Goal: Task Accomplishment & Management: Use online tool/utility

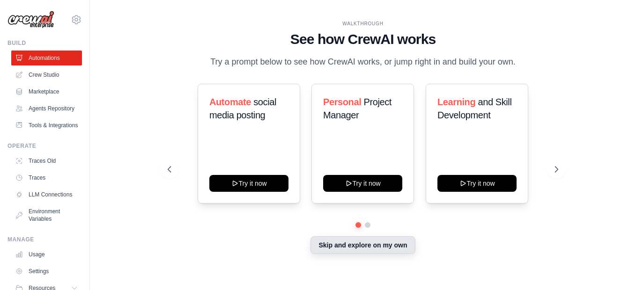
click at [370, 248] on button "Skip and explore on my own" at bounding box center [363, 246] width 104 height 18
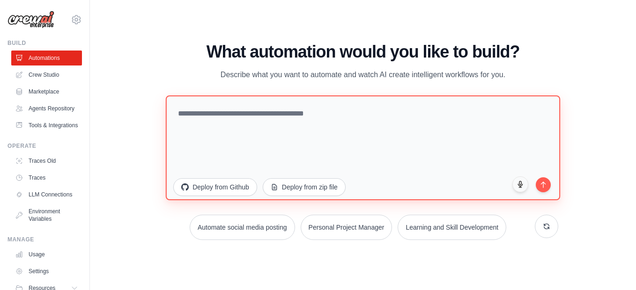
click at [304, 123] on textarea at bounding box center [363, 148] width 394 height 105
paste textarea "**********"
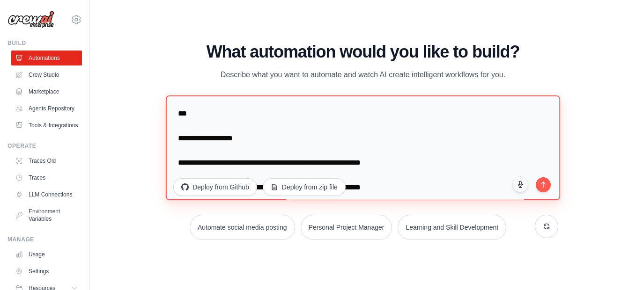
scroll to position [139, 0]
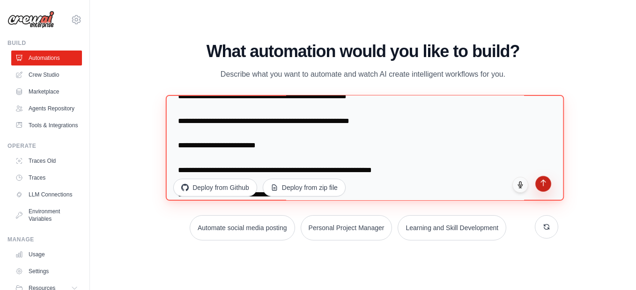
type textarea "**********"
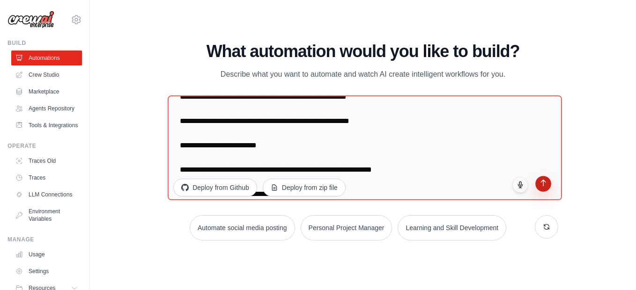
click at [540, 181] on icon "submit" at bounding box center [543, 183] width 8 height 8
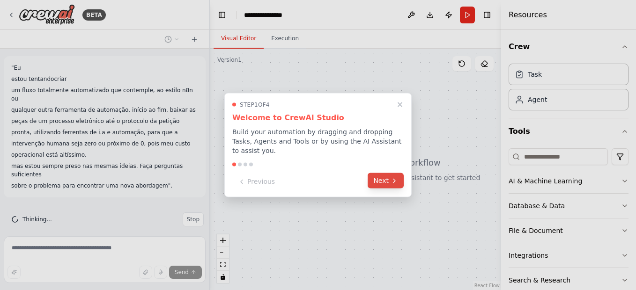
click at [388, 177] on button "Next" at bounding box center [386, 180] width 36 height 15
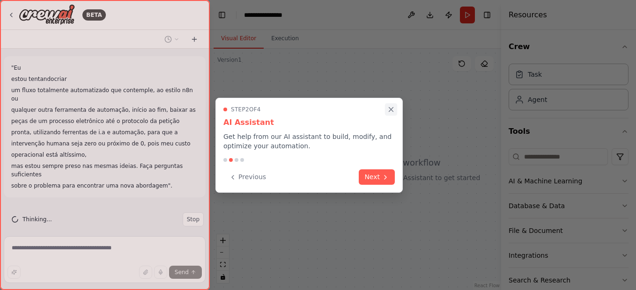
click at [392, 113] on icon "Close walkthrough" at bounding box center [391, 109] width 8 height 8
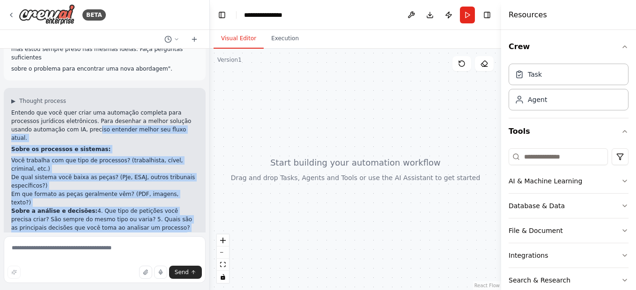
scroll to position [81, 0]
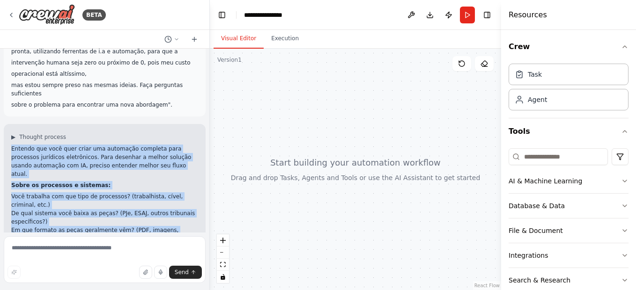
drag, startPoint x: 177, startPoint y: 216, endPoint x: 7, endPoint y: 130, distance: 190.6
click at [7, 130] on div "▶ Thought process Entendo que você quer criar uma automação completa para proce…" at bounding box center [105, 250] width 202 height 253
copy div "Entendo que você quer criar uma automação completa para processos jurídicos ele…"
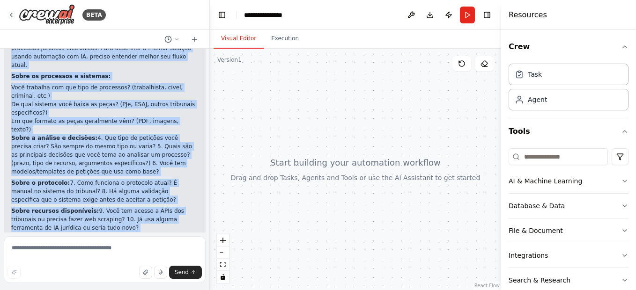
copy div "Entendo que você quer criar uma automação completa para processos jurídicos ele…"
click at [147, 274] on icon "button" at bounding box center [145, 272] width 4 height 5
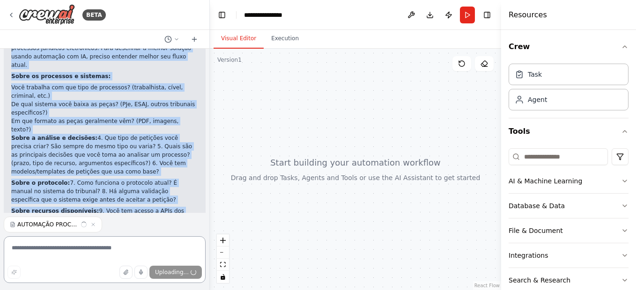
click at [95, 253] on textarea at bounding box center [105, 260] width 202 height 47
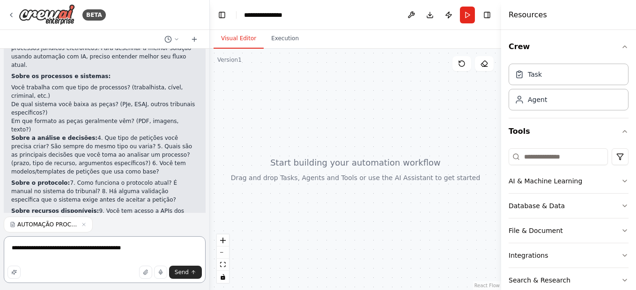
type textarea "**********"
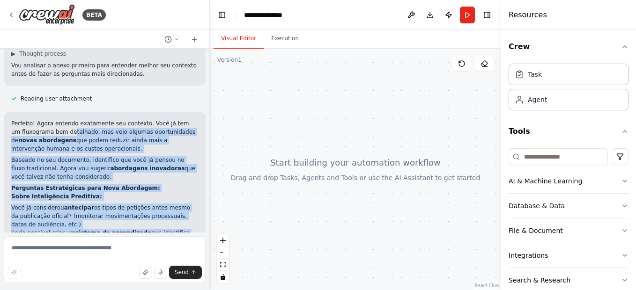
scroll to position [377, 0]
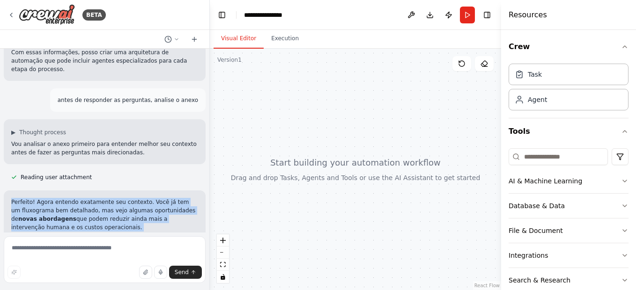
drag, startPoint x: 140, startPoint y: 214, endPoint x: 9, endPoint y: 154, distance: 143.3
copy div "Perfeito! Agora entendo exatamente seu contexto. Você já tem um fluxograma bem …"
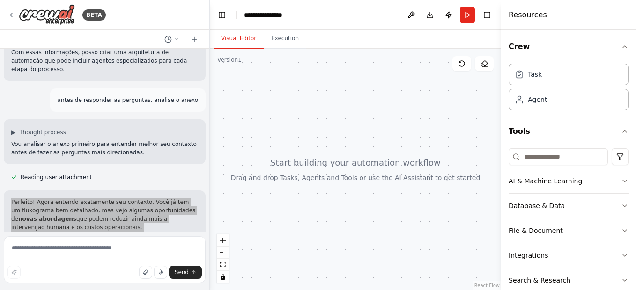
scroll to position [596, 0]
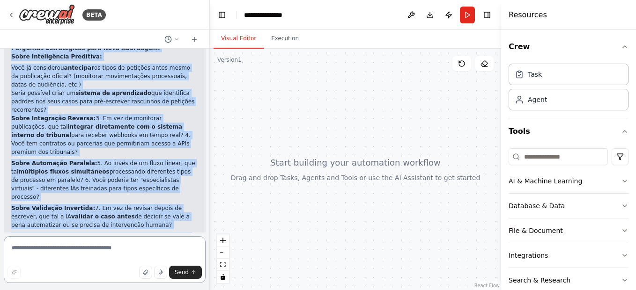
click at [109, 248] on textarea at bounding box center [105, 260] width 202 height 47
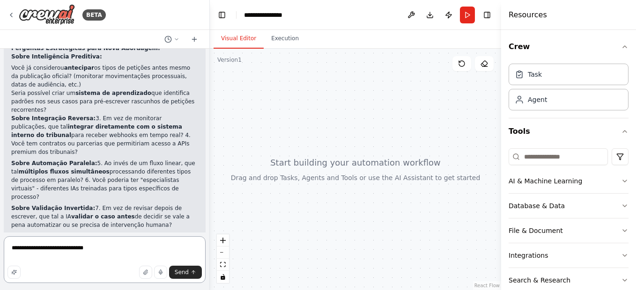
paste textarea "**********"
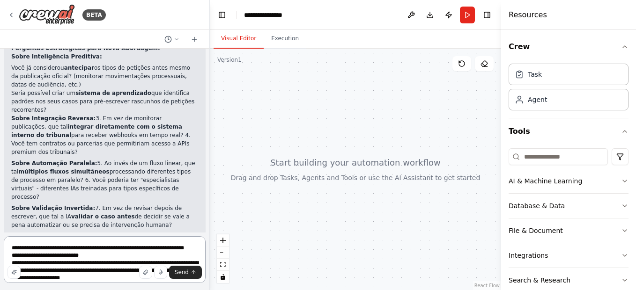
scroll to position [155, 0]
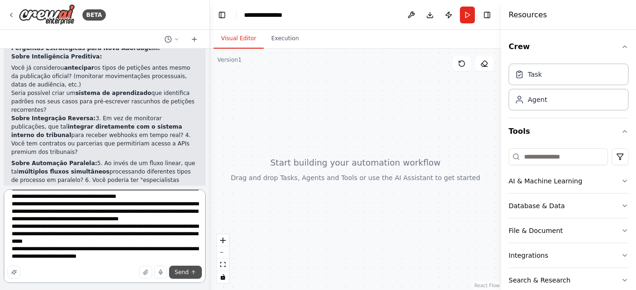
type textarea "**********"
click at [179, 276] on span "Send" at bounding box center [182, 272] width 14 height 7
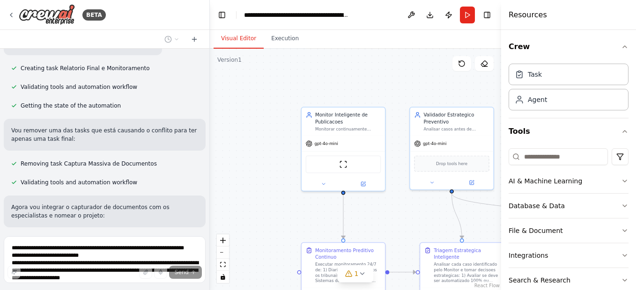
scroll to position [1778, 0]
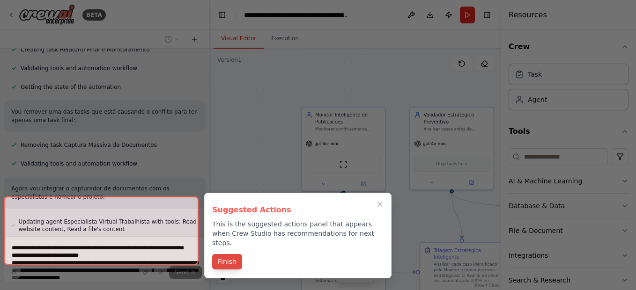
click at [229, 254] on button "Finish" at bounding box center [227, 261] width 30 height 15
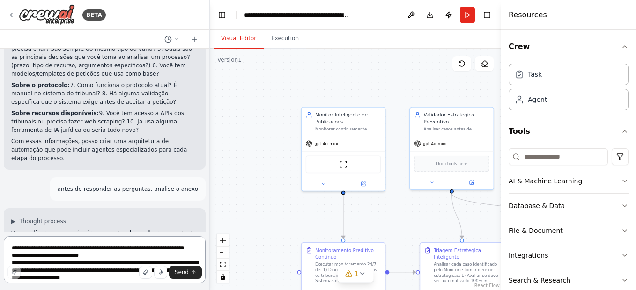
scroll to position [397, 0]
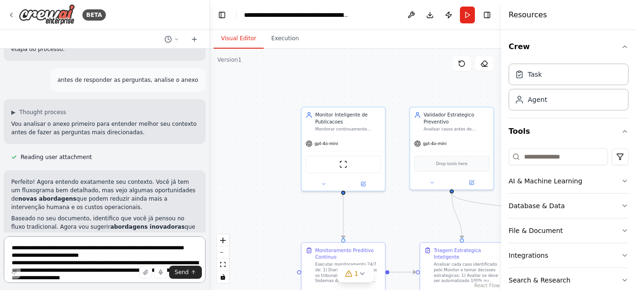
click at [88, 254] on textarea at bounding box center [105, 260] width 202 height 47
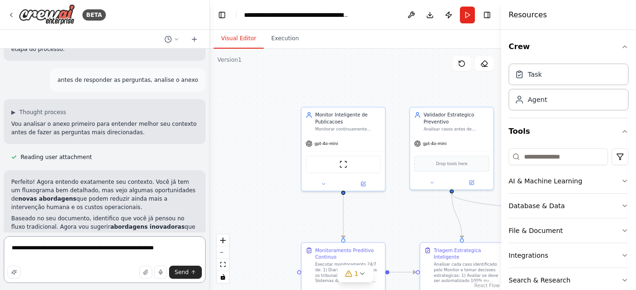
click at [125, 247] on textarea "**********" at bounding box center [105, 260] width 202 height 47
type textarea "**********"
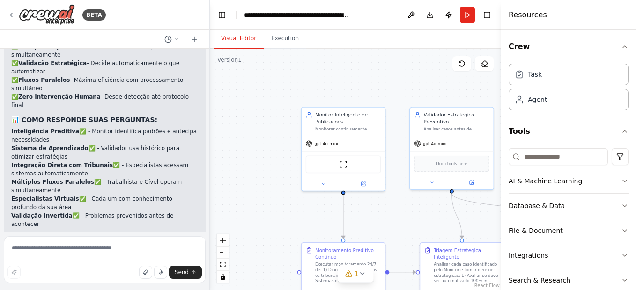
scroll to position [2379, 0]
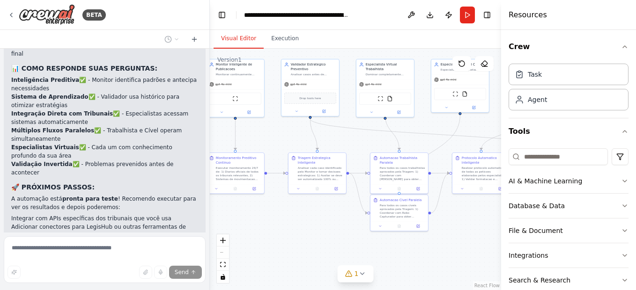
drag, startPoint x: 473, startPoint y: 210, endPoint x: 323, endPoint y: 134, distance: 167.4
click at [323, 134] on div ".deletable-edge-delete-btn { width: 20px; height: 20px; border: 0px solid #ffff…" at bounding box center [355, 170] width 291 height 242
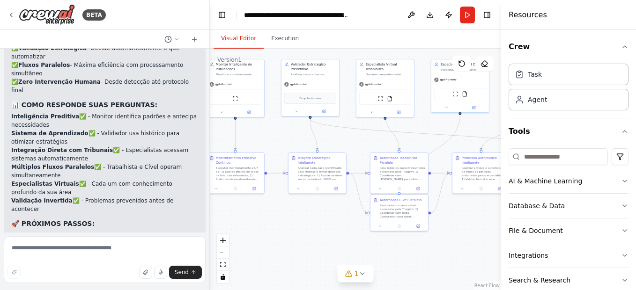
drag, startPoint x: 90, startPoint y: 204, endPoint x: 5, endPoint y: 184, distance: 87.5
copy p "existem ia´s mais avançadas...por que escolhru gpt 4o mini ao inves de gemini 2…"
click at [65, 249] on textarea at bounding box center [105, 260] width 202 height 47
paste textarea "**********"
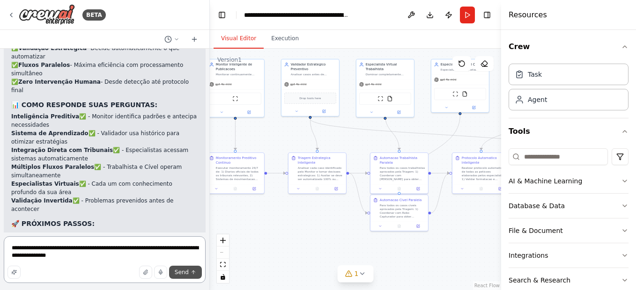
type textarea "**********"
click at [182, 274] on span "Send" at bounding box center [182, 272] width 14 height 7
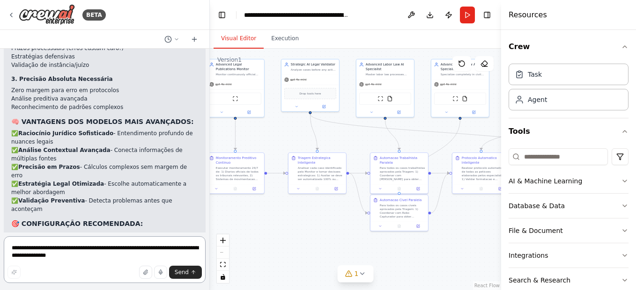
scroll to position [3348, 0]
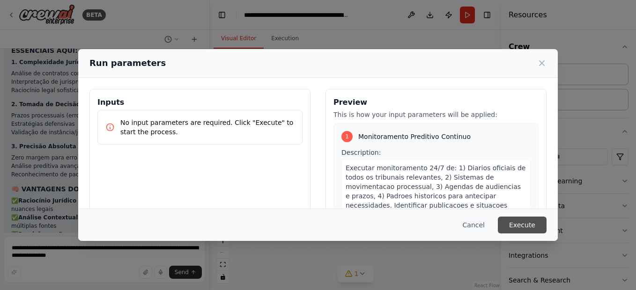
click at [521, 229] on button "Execute" at bounding box center [522, 225] width 49 height 17
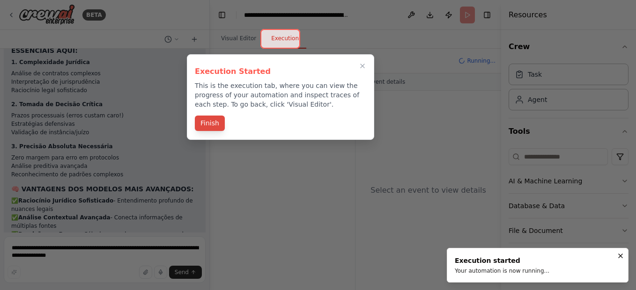
click at [210, 124] on button "Finish" at bounding box center [210, 123] width 30 height 15
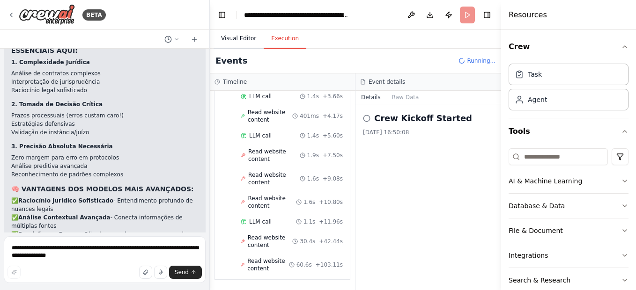
scroll to position [141, 0]
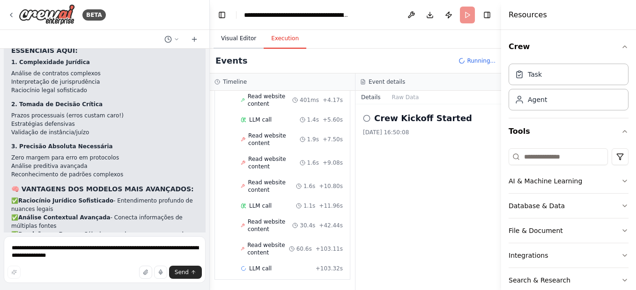
click at [238, 37] on button "Visual Editor" at bounding box center [239, 39] width 50 height 20
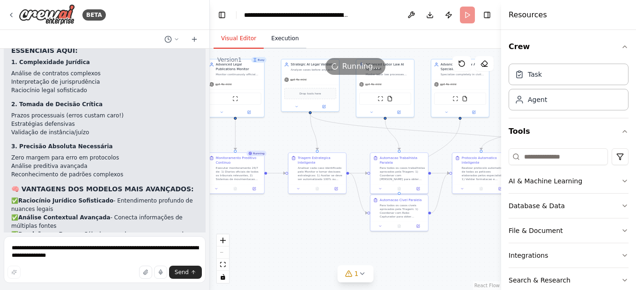
click at [282, 40] on button "Execution" at bounding box center [285, 39] width 43 height 20
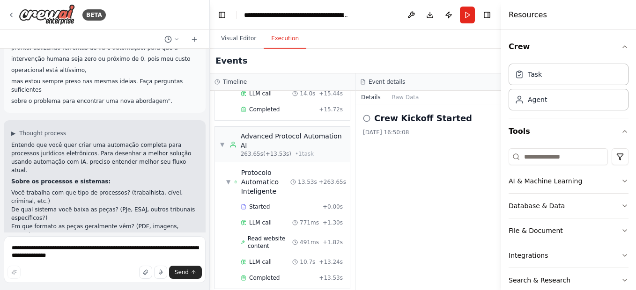
scroll to position [0, 0]
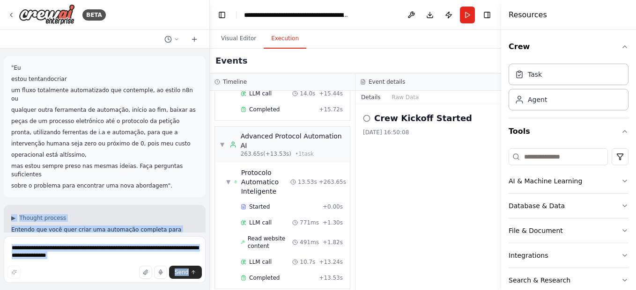
drag, startPoint x: 165, startPoint y: 171, endPoint x: 3, endPoint y: 64, distance: 194.1
click at [3, 64] on div "BETA "Eu estou tentandocriar um fluxo totalmente automatizado que contemple, ao…" at bounding box center [105, 145] width 210 height 290
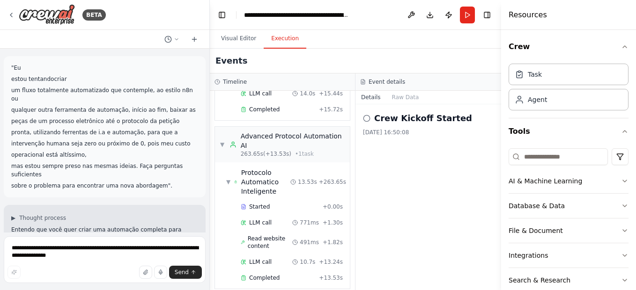
click at [36, 66] on p ""Eu" at bounding box center [104, 68] width 187 height 8
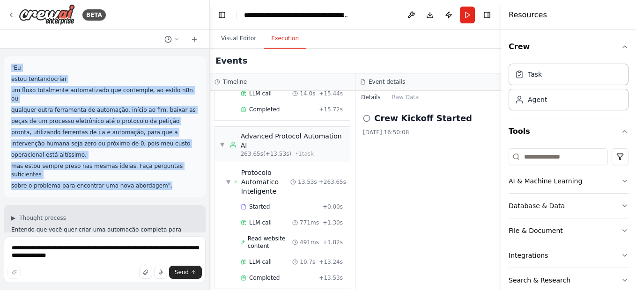
drag, startPoint x: 15, startPoint y: 67, endPoint x: 181, endPoint y: 166, distance: 193.4
click at [181, 166] on div ""Eu estou tentandocriar um fluxo totalmente automatizado que contemple, ao esti…" at bounding box center [104, 127] width 187 height 126
copy div ""Eu estou tentandocriar um fluxo totalmente automatizado que contemple, ao esti…"
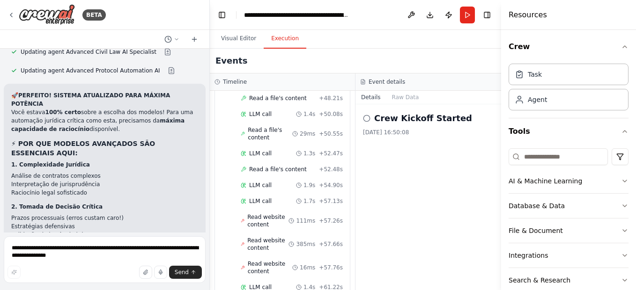
scroll to position [3348, 0]
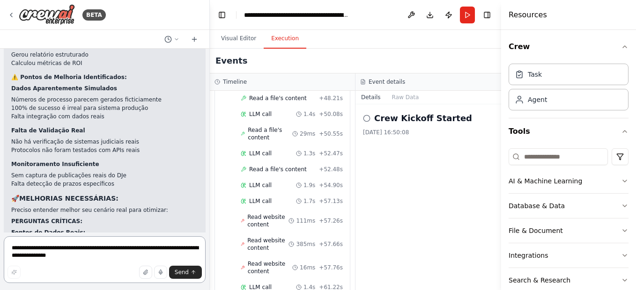
scroll to position [3774, 0]
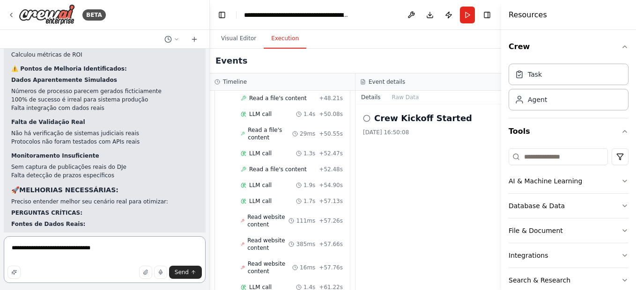
type textarea "**********"
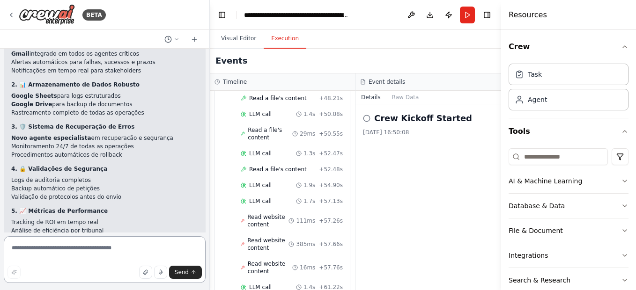
scroll to position [5208, 0]
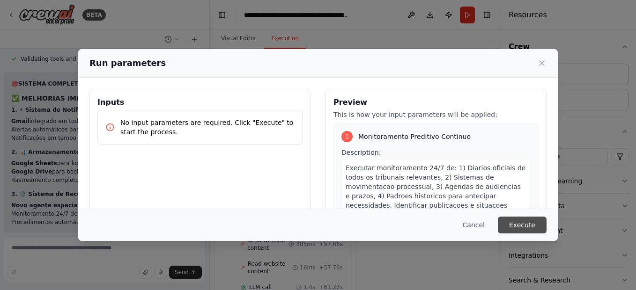
click at [523, 227] on button "Execute" at bounding box center [522, 225] width 49 height 17
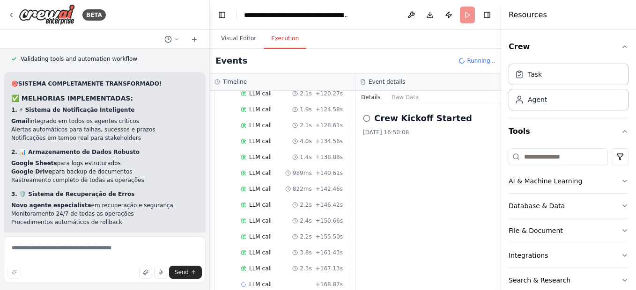
scroll to position [443, 0]
click at [621, 180] on icon "button" at bounding box center [624, 181] width 7 height 7
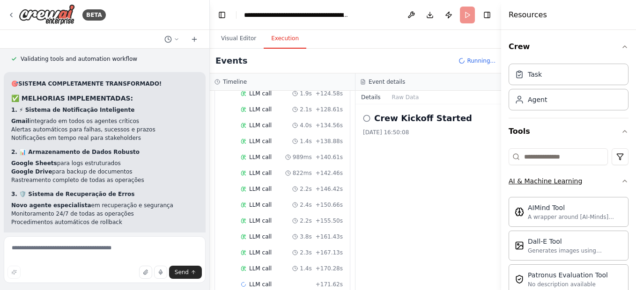
scroll to position [459, 0]
click at [623, 182] on icon "button" at bounding box center [625, 181] width 4 height 2
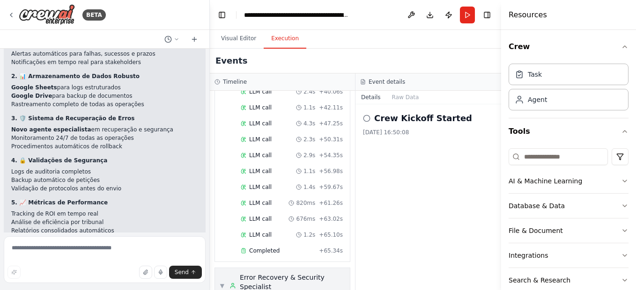
scroll to position [1889, 0]
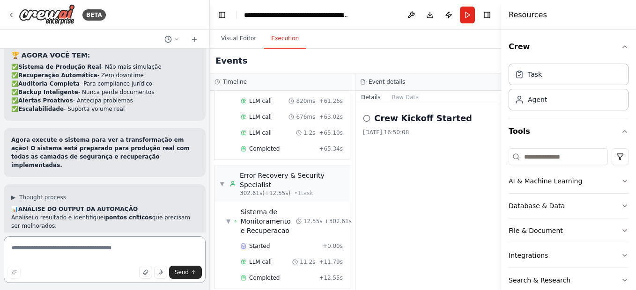
scroll to position [5441, 0]
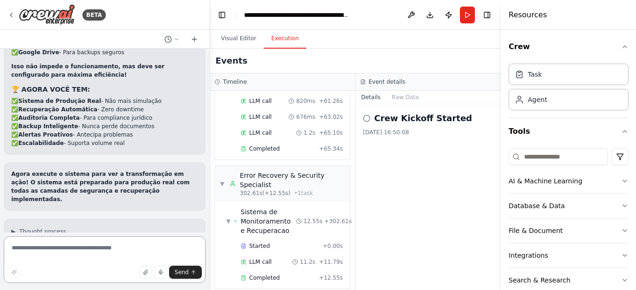
click at [109, 256] on textarea at bounding box center [105, 260] width 202 height 47
type textarea "*"
click at [106, 251] on textarea at bounding box center [105, 260] width 202 height 47
type textarea "*"
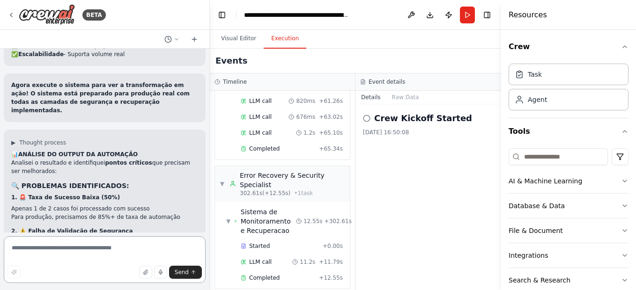
scroll to position [5550, 0]
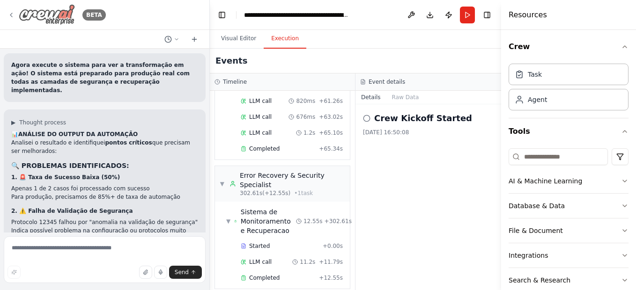
click at [40, 15] on img at bounding box center [47, 14] width 56 height 21
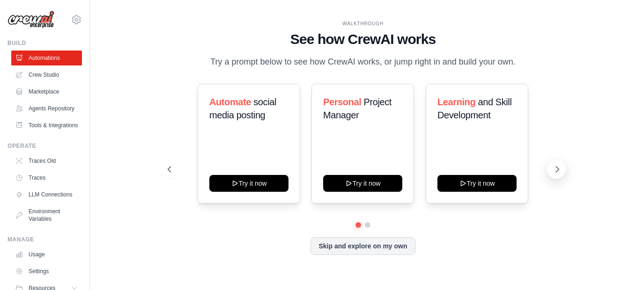
click at [556, 165] on icon at bounding box center [557, 169] width 9 height 9
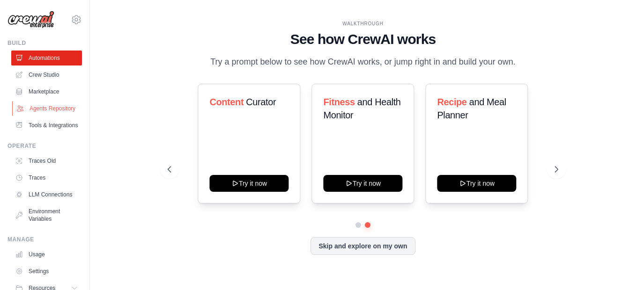
click at [47, 112] on link "Agents Repository" at bounding box center [47, 108] width 71 height 15
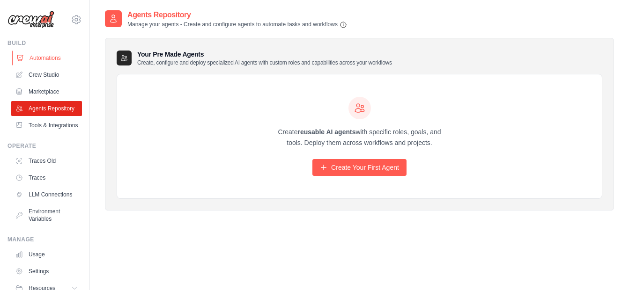
click at [49, 57] on link "Automations" at bounding box center [47, 58] width 71 height 15
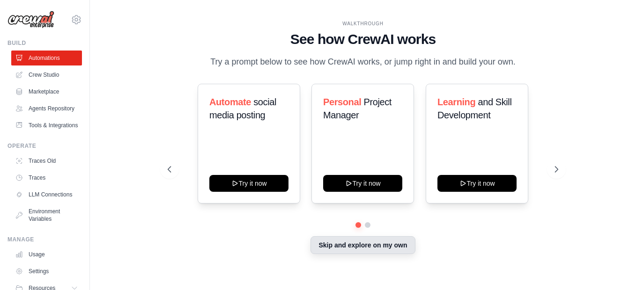
click at [361, 246] on button "Skip and explore on my own" at bounding box center [363, 246] width 104 height 18
